Goal: Obtain resource: Download file/media

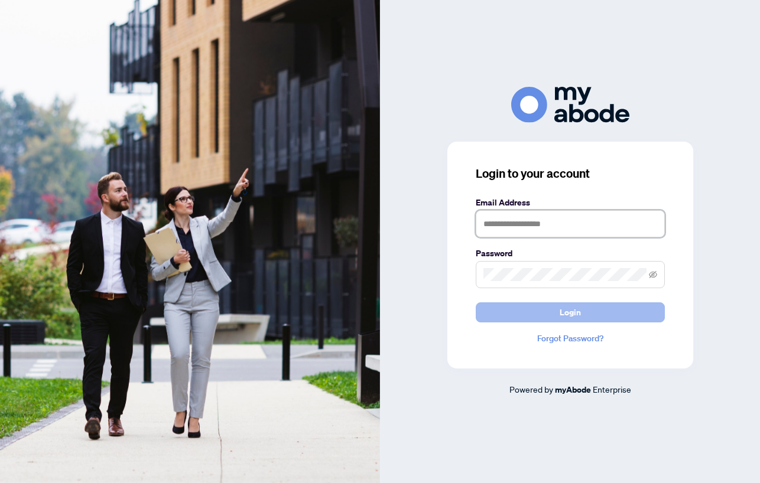
type input "**********"
click at [527, 311] on button "Login" at bounding box center [570, 313] width 189 height 20
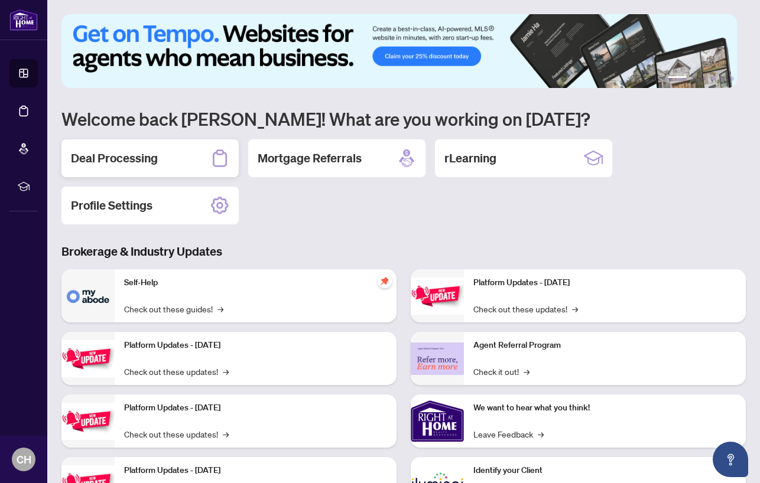
click at [161, 158] on div "Deal Processing" at bounding box center [149, 158] width 177 height 38
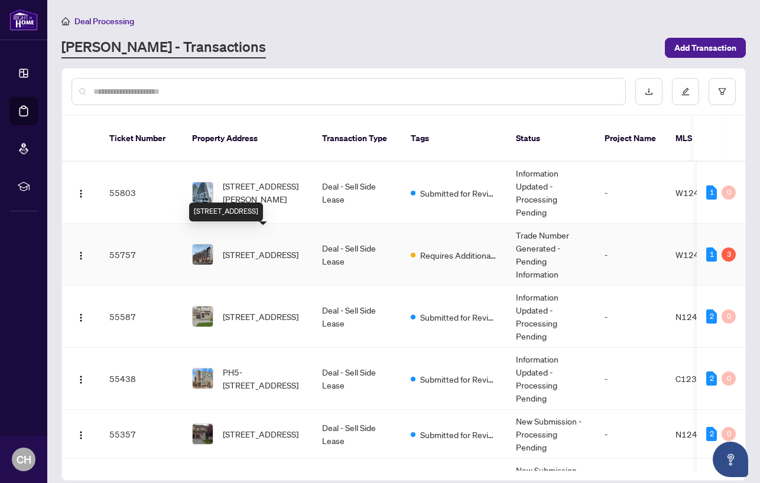
click at [283, 248] on span "[STREET_ADDRESS]" at bounding box center [261, 254] width 76 height 13
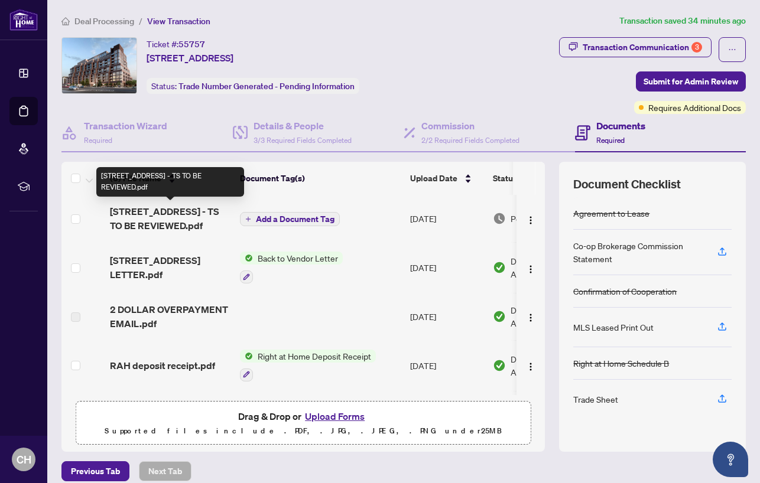
click at [176, 225] on span "[STREET_ADDRESS] - TS TO BE REVIEWED.pdf" at bounding box center [170, 218] width 121 height 28
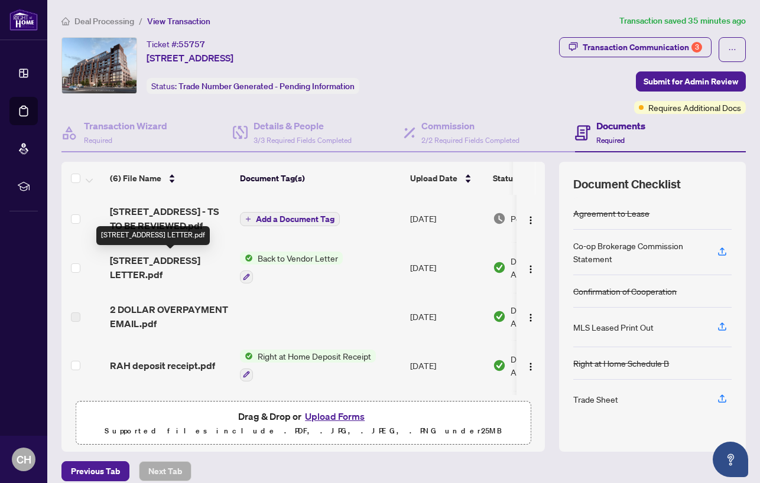
click at [163, 269] on span "[STREET_ADDRESS] LETTER.pdf" at bounding box center [170, 268] width 121 height 28
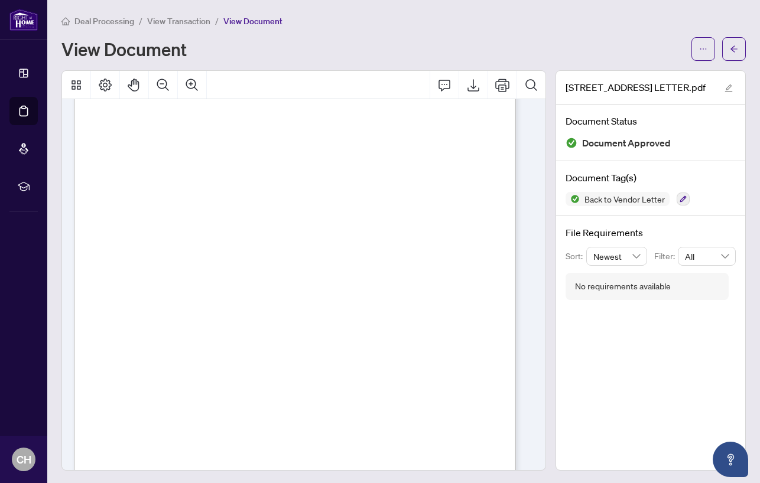
scroll to position [94, 0]
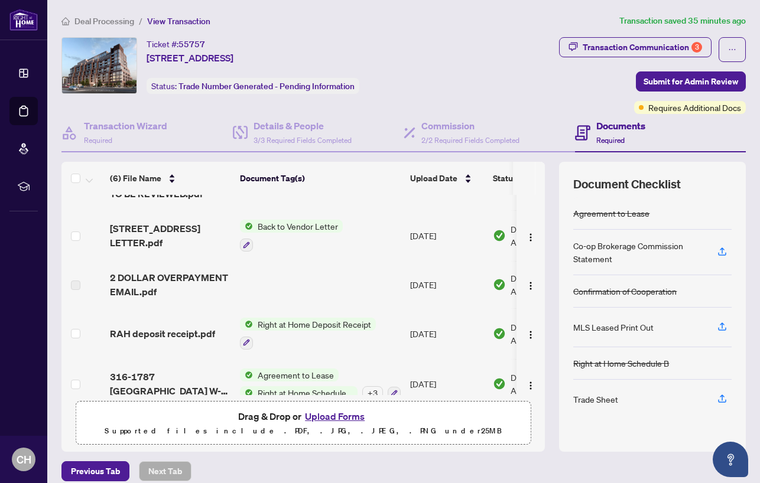
scroll to position [33, 0]
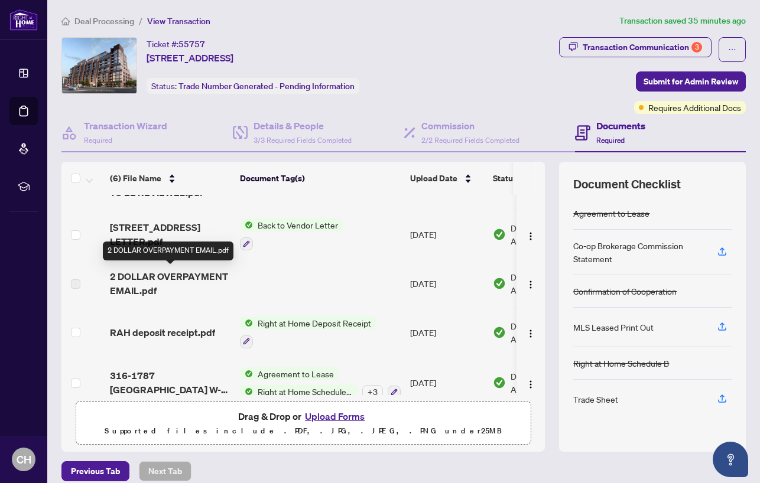
click at [180, 280] on span "2 DOLLAR OVERPAYMENT EMAIL.pdf" at bounding box center [170, 283] width 121 height 28
click at [121, 284] on span "2 DOLLAR OVERPAYMENT EMAIL.pdf" at bounding box center [170, 283] width 121 height 28
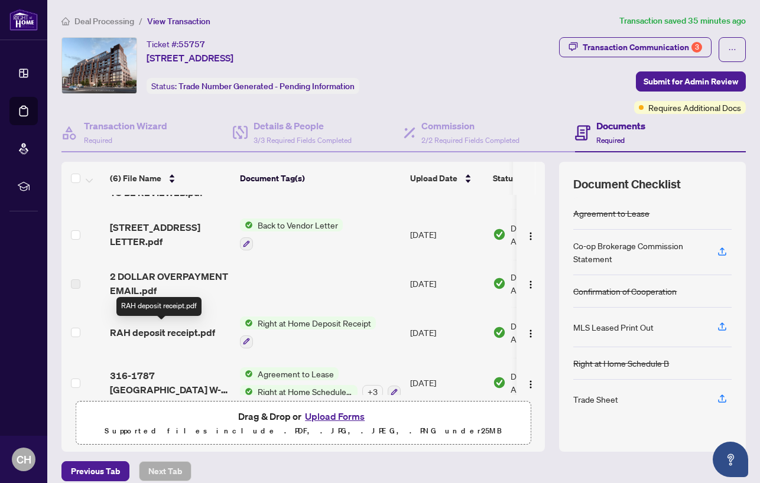
click at [187, 331] on span "RAH deposit receipt.pdf" at bounding box center [162, 333] width 105 height 14
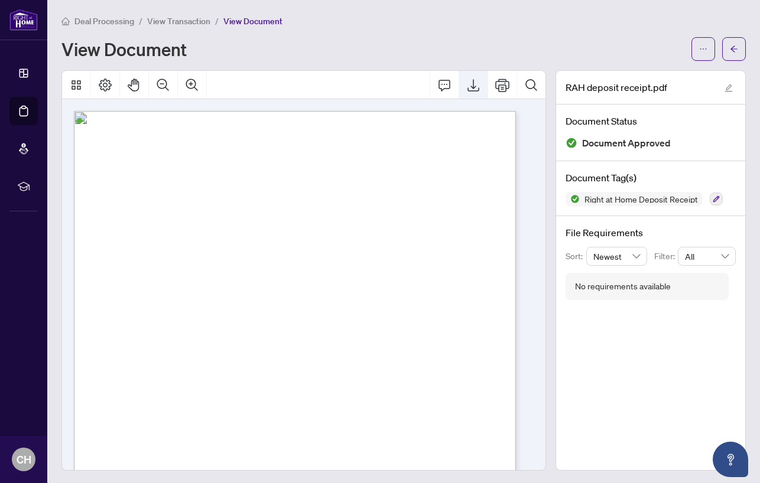
click at [466, 92] on icon "Export" at bounding box center [473, 85] width 14 height 14
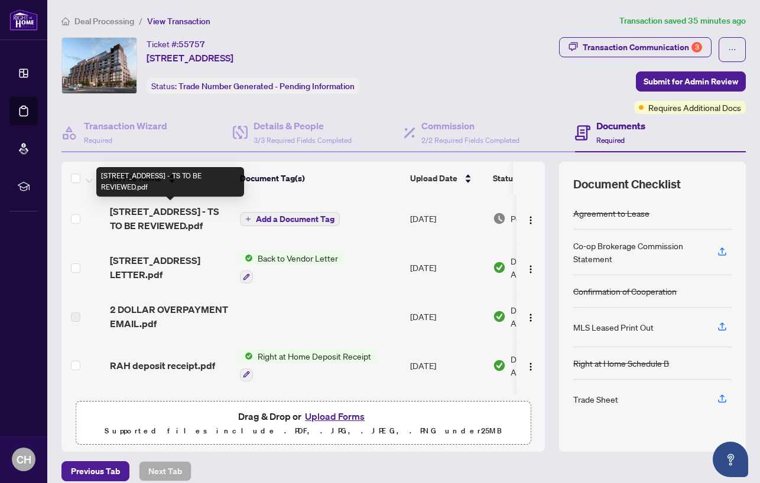
click at [151, 225] on span "[STREET_ADDRESS] - TS TO BE REVIEWED.pdf" at bounding box center [170, 218] width 121 height 28
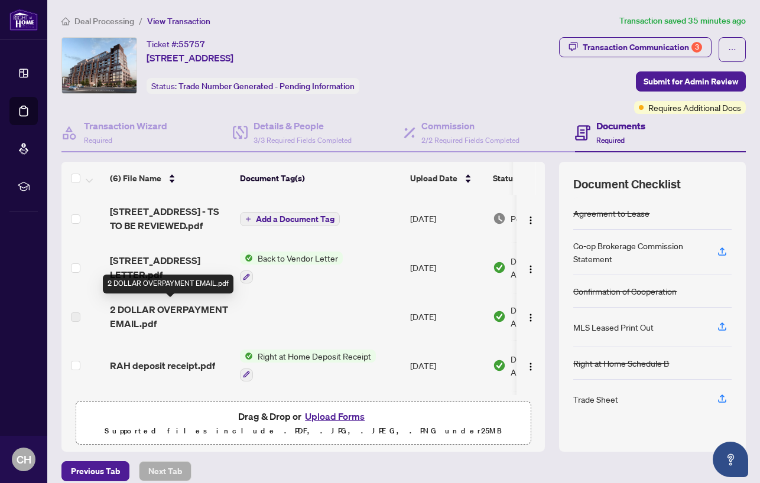
click at [183, 310] on span "2 DOLLAR OVERPAYMENT EMAIL.pdf" at bounding box center [170, 317] width 121 height 28
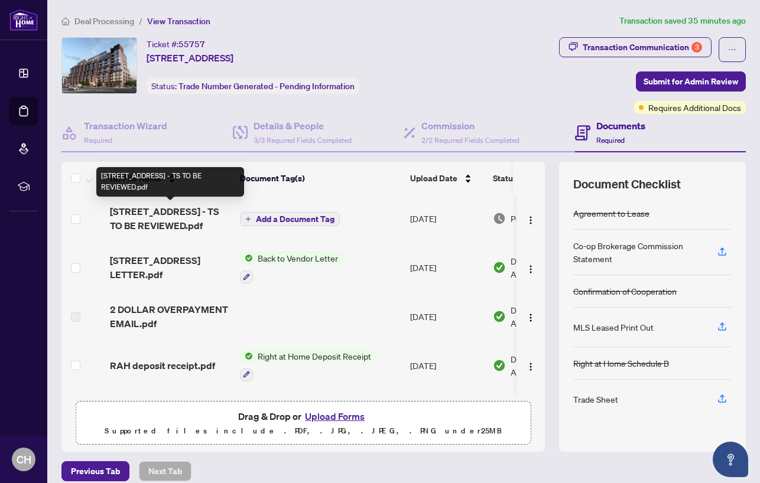
click at [160, 229] on span "[STREET_ADDRESS] - TS TO BE REVIEWED.pdf" at bounding box center [170, 218] width 121 height 28
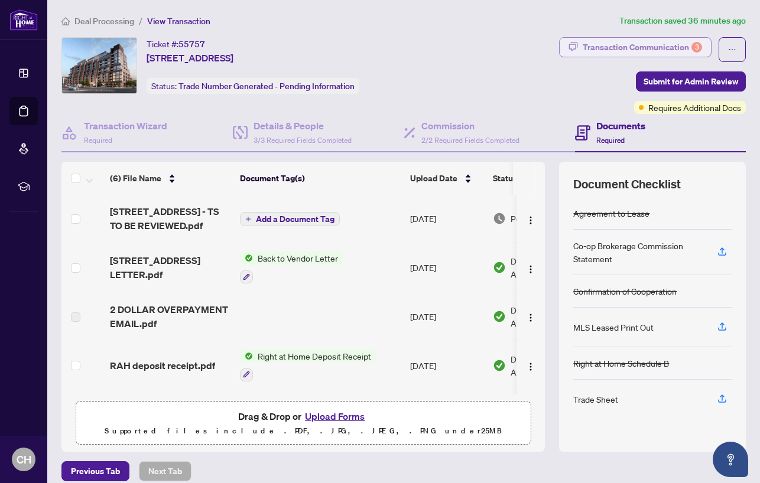
click at [648, 54] on div "Transaction Communication 3" at bounding box center [642, 47] width 119 height 19
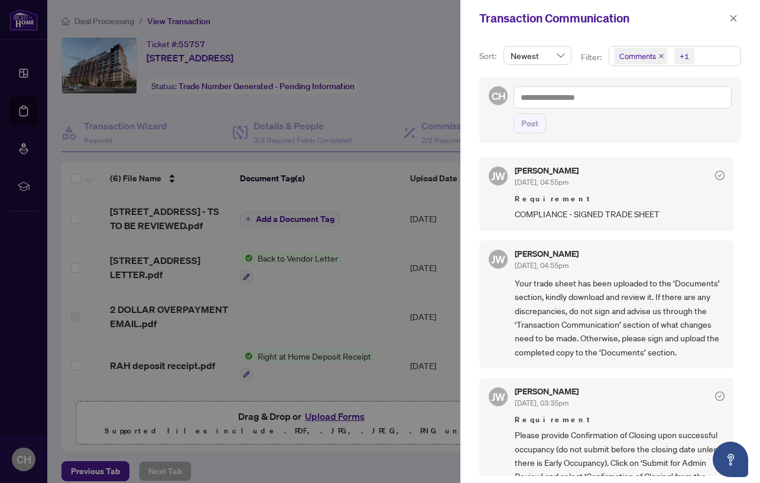
click at [660, 53] on icon "close" at bounding box center [661, 56] width 6 height 6
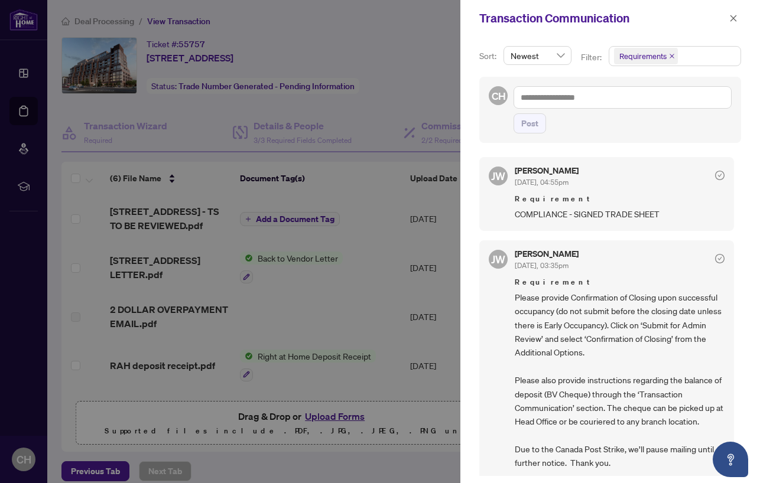
click at [671, 56] on icon "close" at bounding box center [672, 56] width 6 height 6
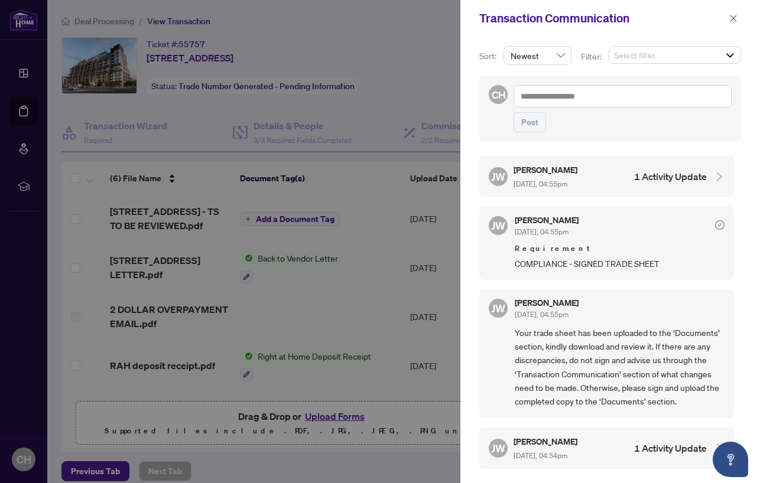
click at [655, 176] on h4 "1 Activity Update" at bounding box center [670, 177] width 73 height 14
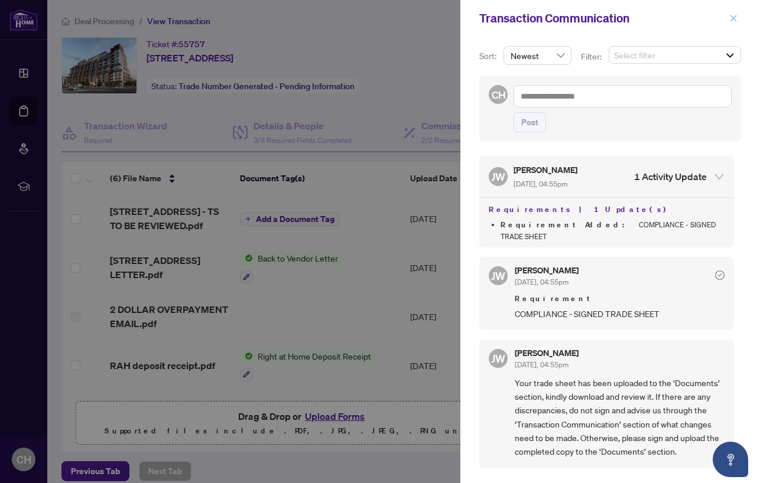
click at [735, 22] on span "button" at bounding box center [733, 18] width 8 height 19
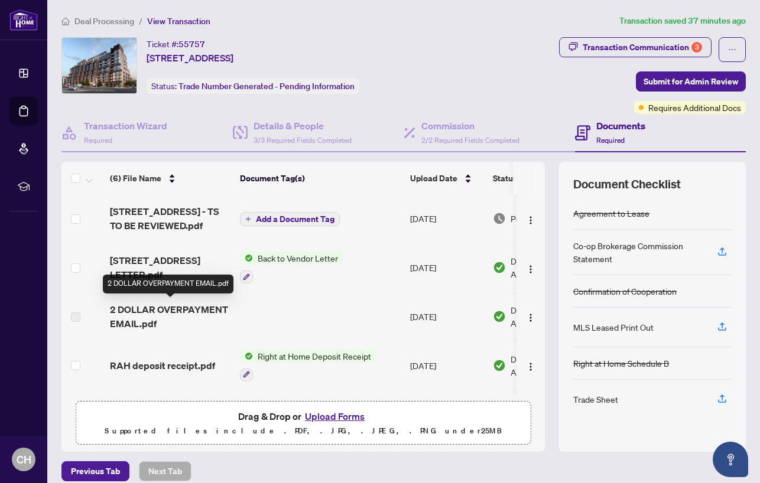
click at [147, 269] on span "[STREET_ADDRESS] LETTER.pdf" at bounding box center [170, 268] width 121 height 28
click at [526, 364] on img "button" at bounding box center [530, 366] width 9 height 9
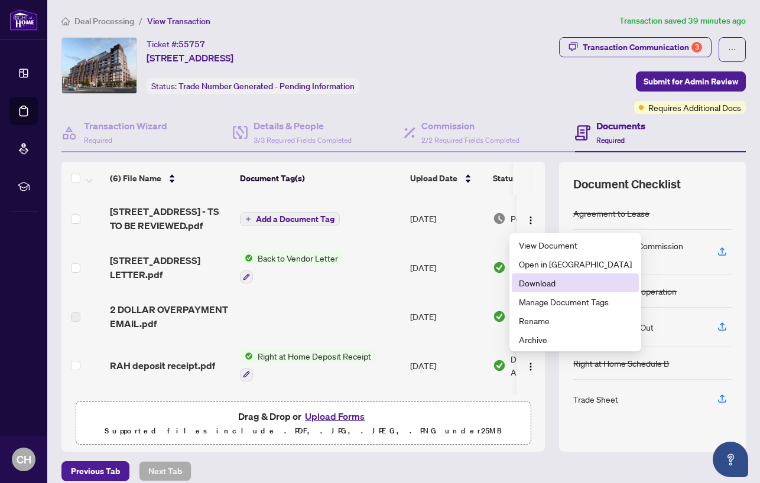
click at [547, 287] on span "Download" at bounding box center [575, 283] width 113 height 13
